Goal: Task Accomplishment & Management: Manage account settings

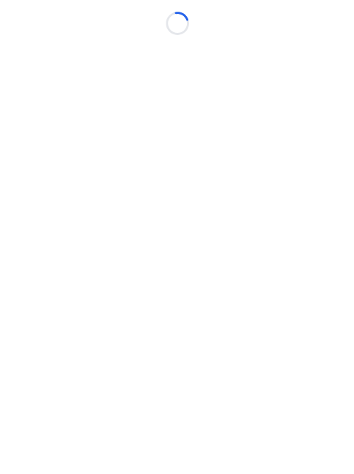
click at [354, 474] on html "Loading..." at bounding box center [177, 237] width 354 height 474
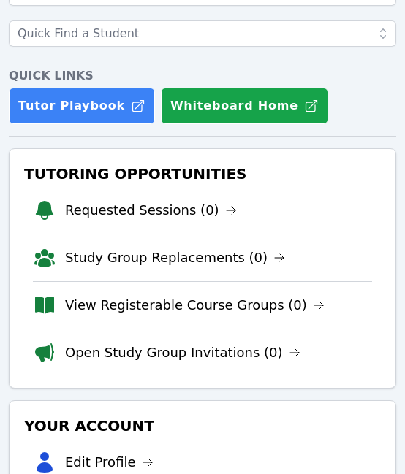
scroll to position [108, 0]
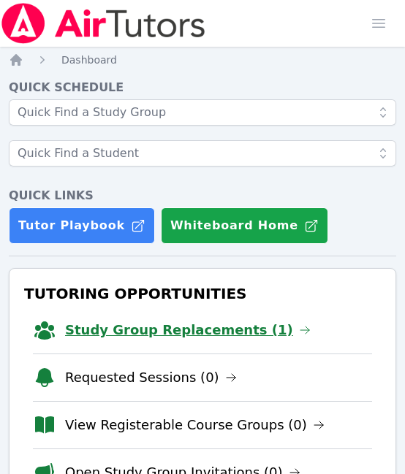
click at [164, 331] on link "Study Group Replacements (1)" at bounding box center [188, 330] width 246 height 20
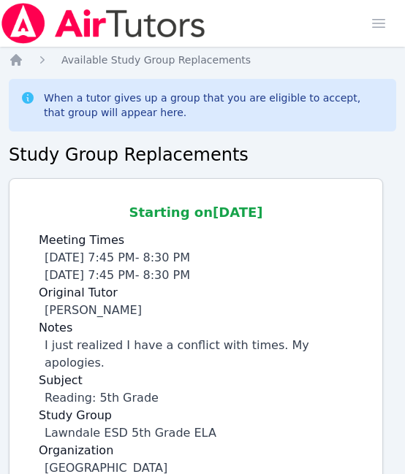
scroll to position [120, 0]
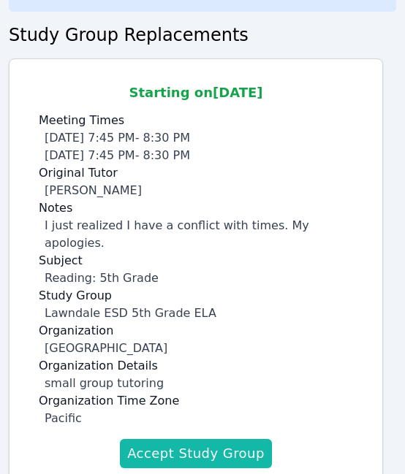
click at [190, 439] on button "Accept Study Group" at bounding box center [196, 453] width 152 height 29
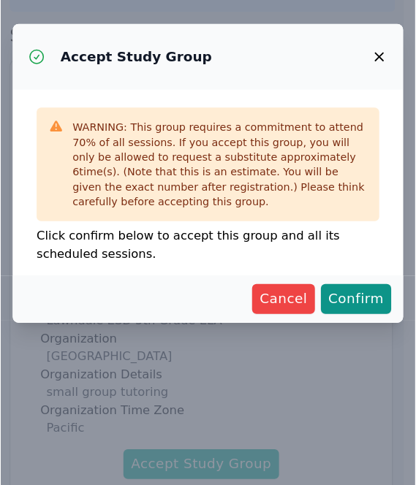
scroll to position [109, 0]
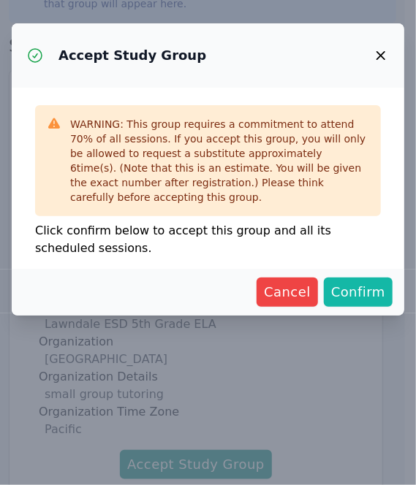
click at [382, 286] on span "Confirm" at bounding box center [358, 292] width 54 height 20
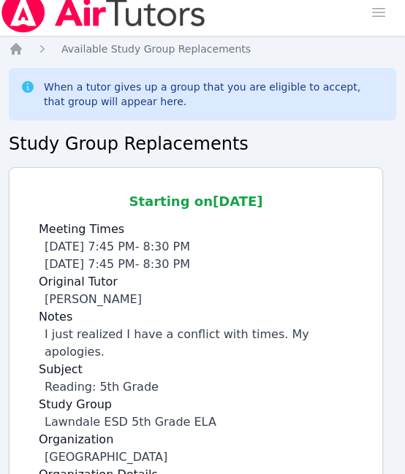
scroll to position [120, 0]
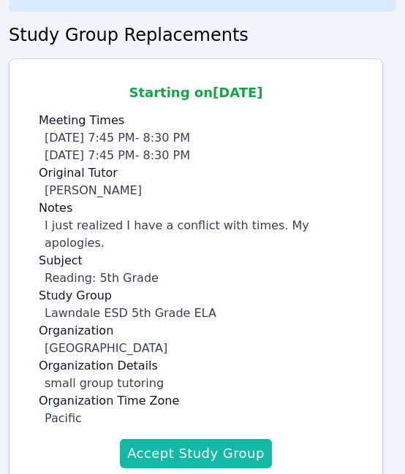
click at [216, 439] on button "Accept Study Group" at bounding box center [196, 453] width 152 height 29
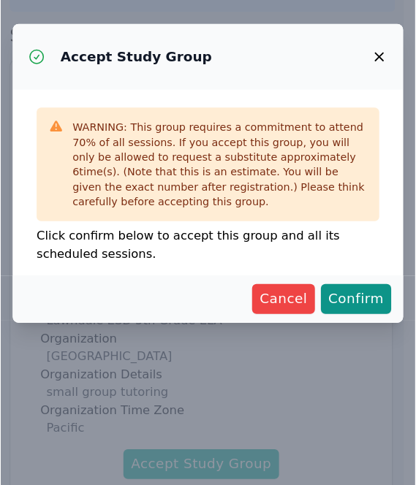
scroll to position [109, 0]
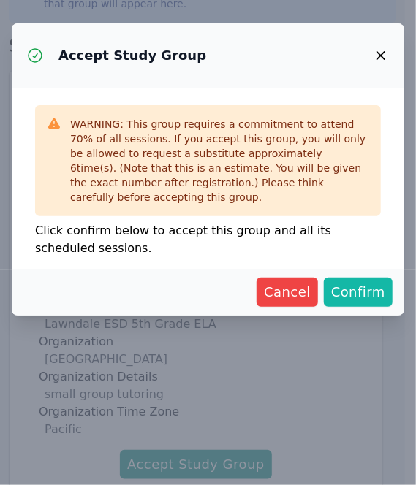
click at [357, 292] on span "Confirm" at bounding box center [358, 292] width 54 height 20
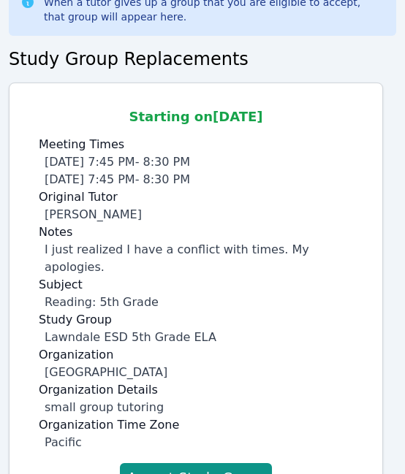
scroll to position [120, 0]
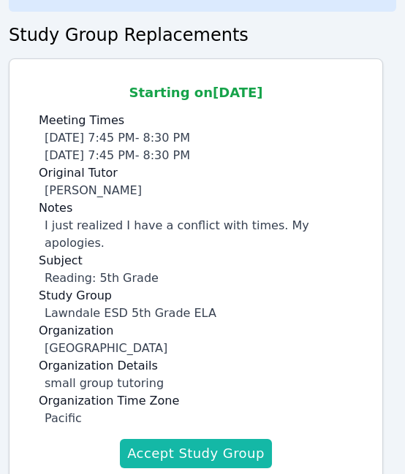
click at [196, 439] on button "Accept Study Group" at bounding box center [196, 453] width 152 height 29
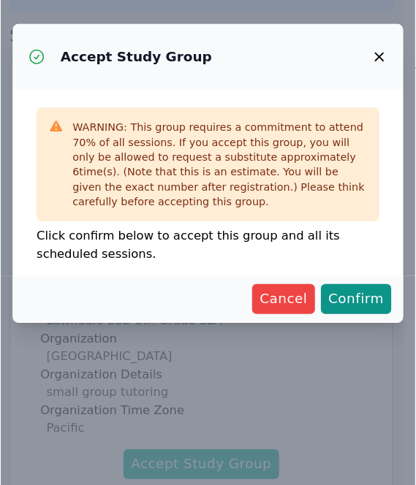
scroll to position [109, 0]
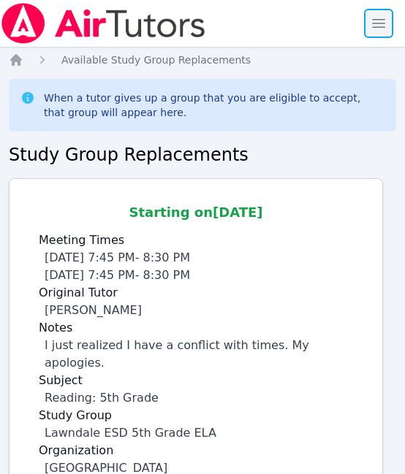
click at [380, 16] on span "button" at bounding box center [379, 23] width 32 height 32
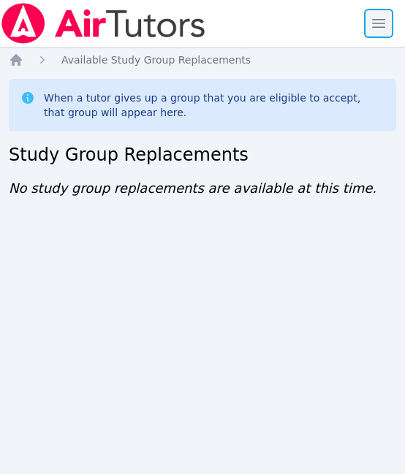
click at [373, 27] on span "button" at bounding box center [379, 23] width 32 height 32
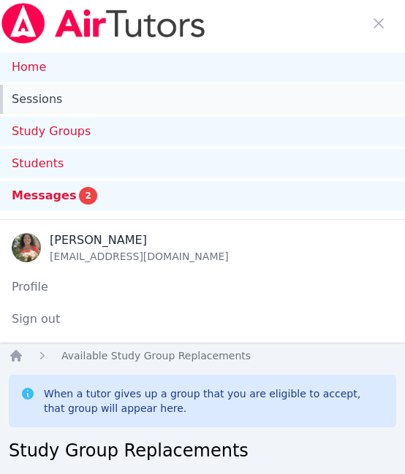
click at [197, 109] on link "Sessions" at bounding box center [202, 99] width 405 height 29
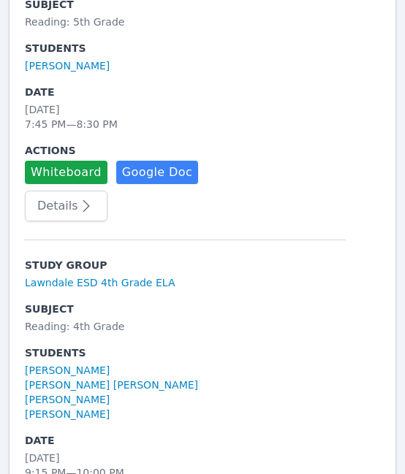
scroll to position [1400, 0]
